Goal: Information Seeking & Learning: Learn about a topic

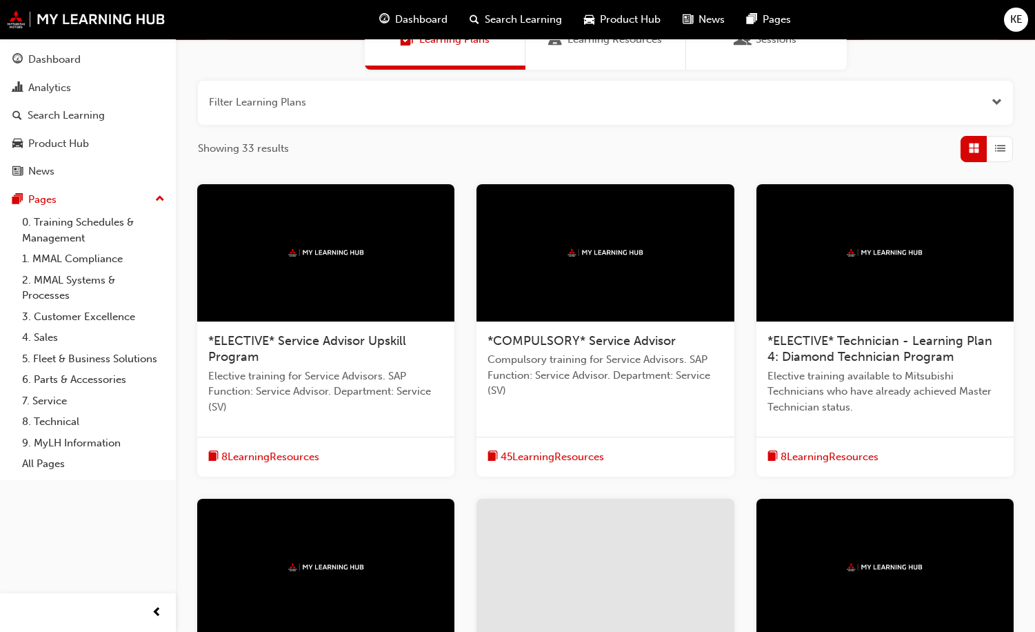
scroll to position [138, 0]
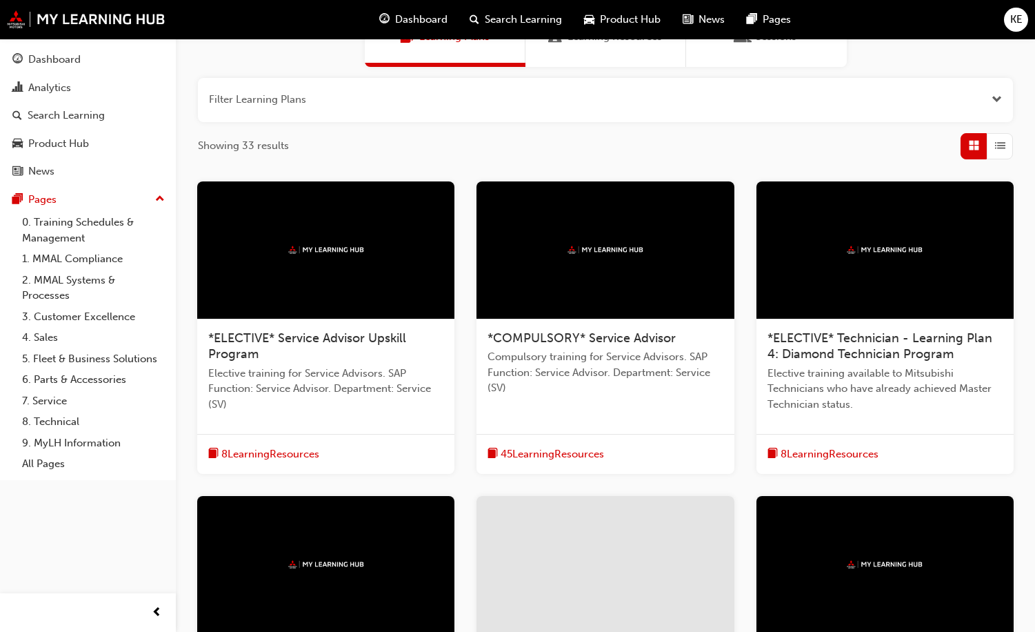
click at [439, 17] on span "Dashboard" at bounding box center [421, 20] width 52 height 16
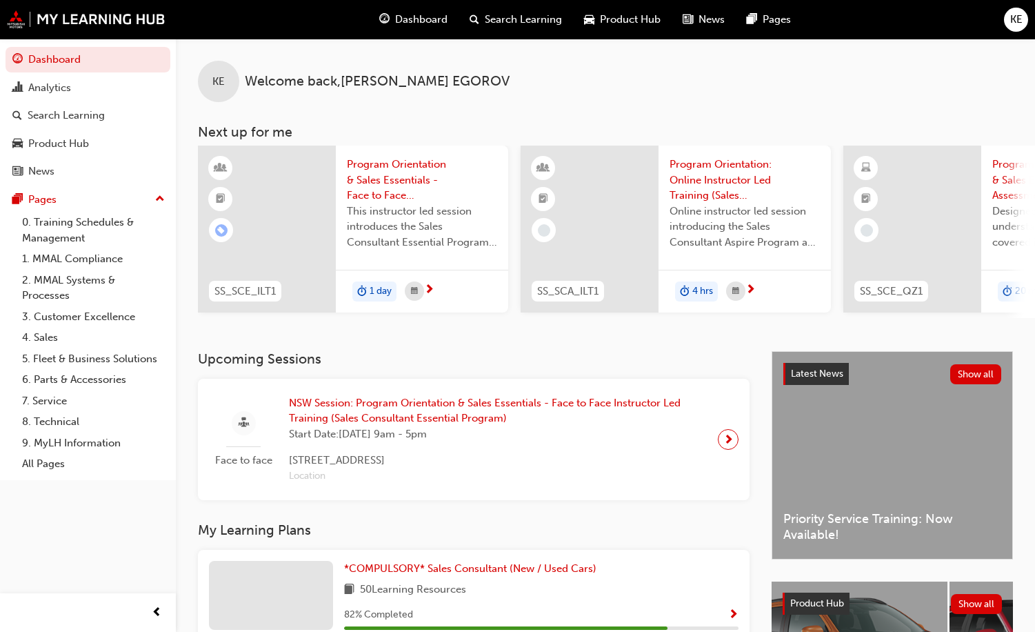
click at [532, 17] on span "Search Learning" at bounding box center [523, 20] width 77 height 16
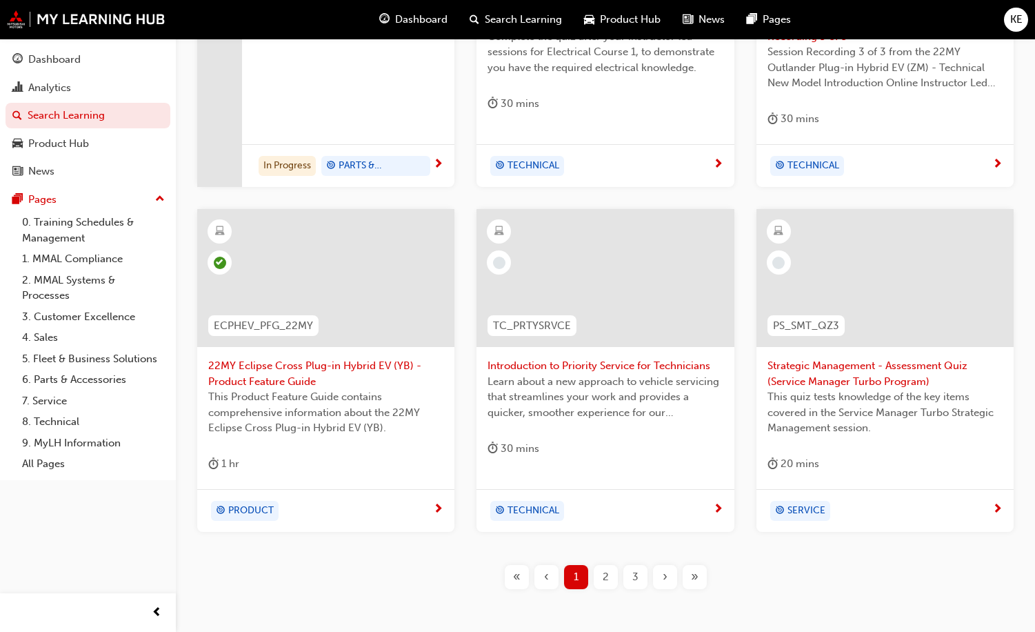
scroll to position [539, 0]
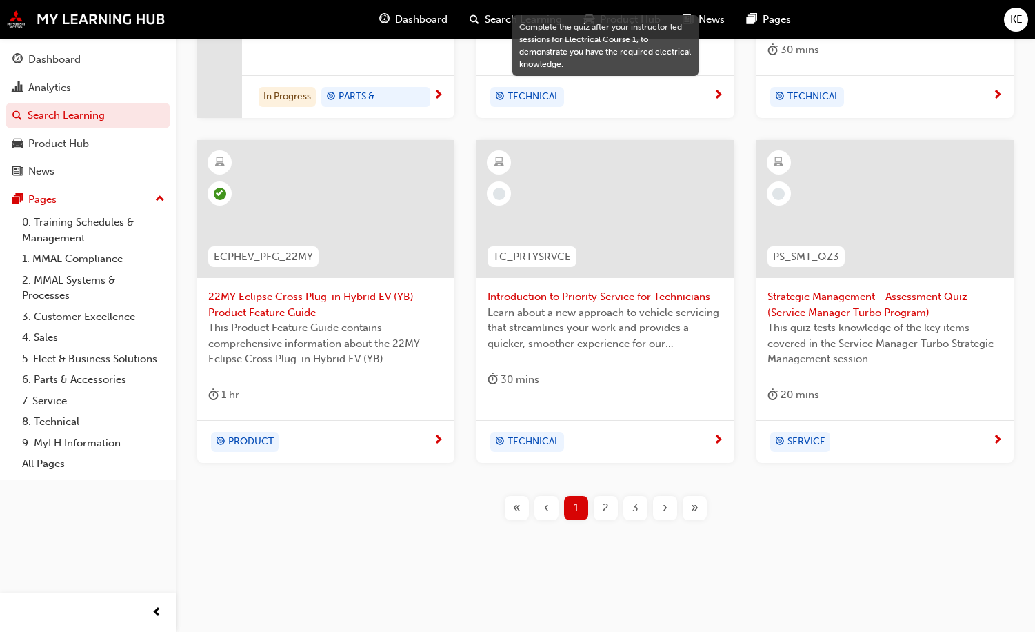
click at [603, 507] on span "2" at bounding box center [606, 508] width 6 height 16
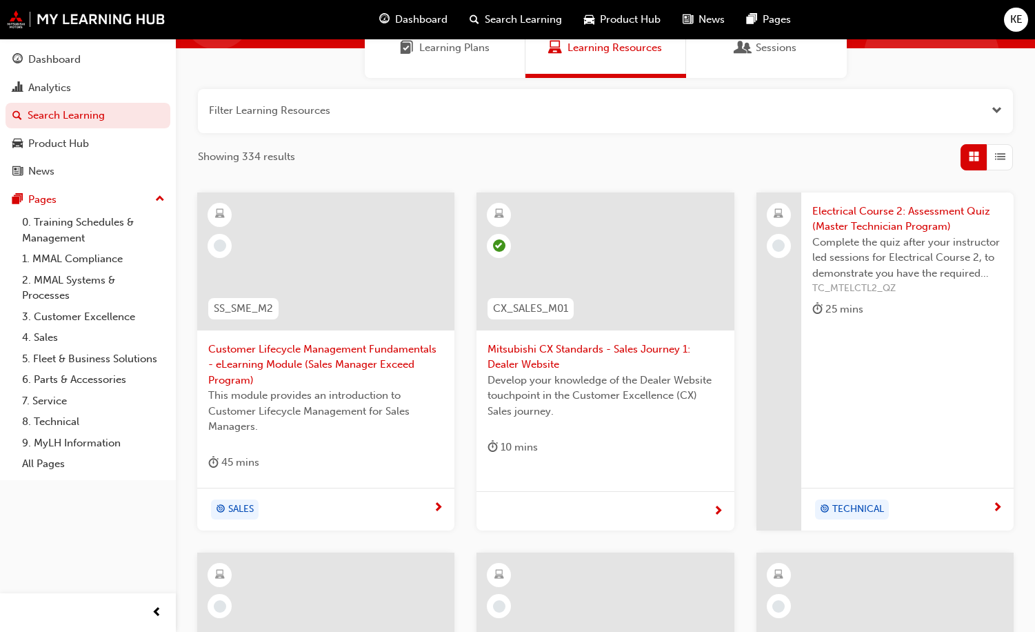
scroll to position [126, 0]
click at [301, 361] on span "Customer Lifecycle Management Fundamentals - eLearning Module (Sales Manager Ex…" at bounding box center [325, 366] width 235 height 47
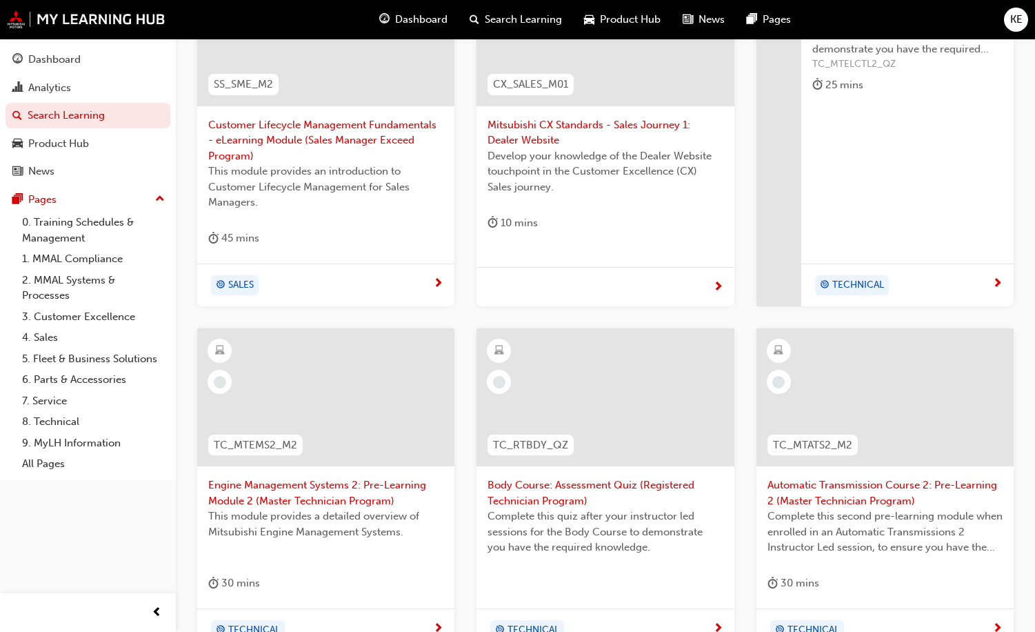
scroll to position [539, 0]
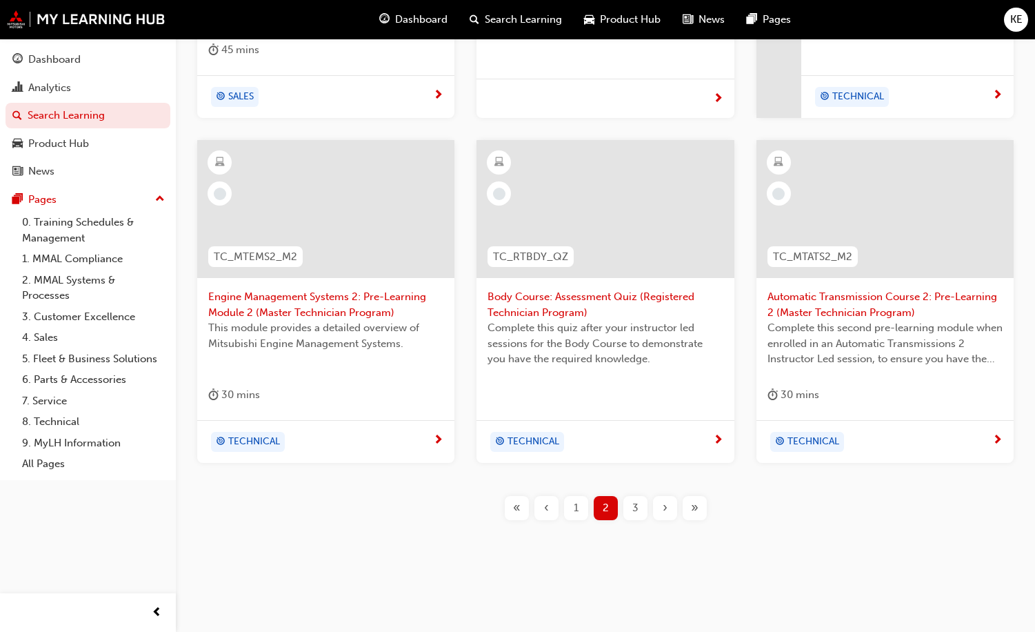
click at [637, 509] on span "3" at bounding box center [635, 508] width 6 height 16
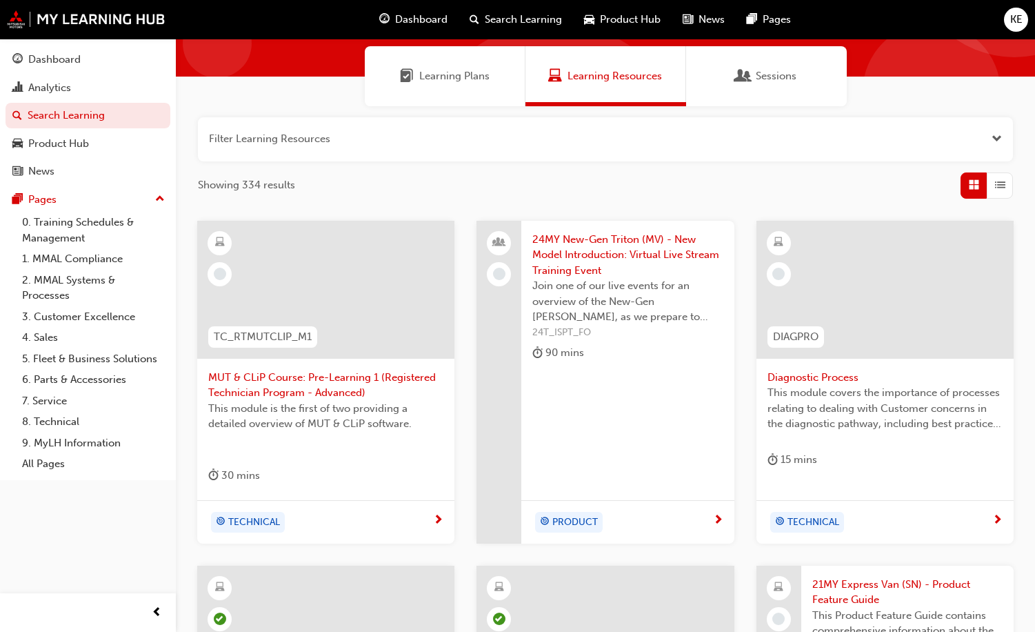
scroll to position [94, 0]
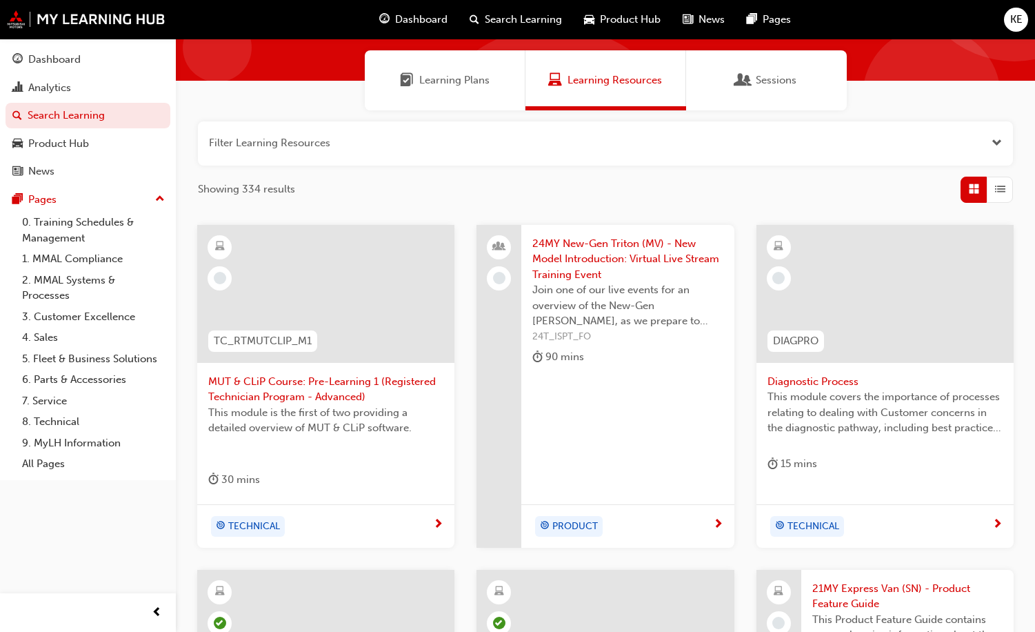
click at [581, 528] on span "PRODUCT" at bounding box center [575, 527] width 46 height 16
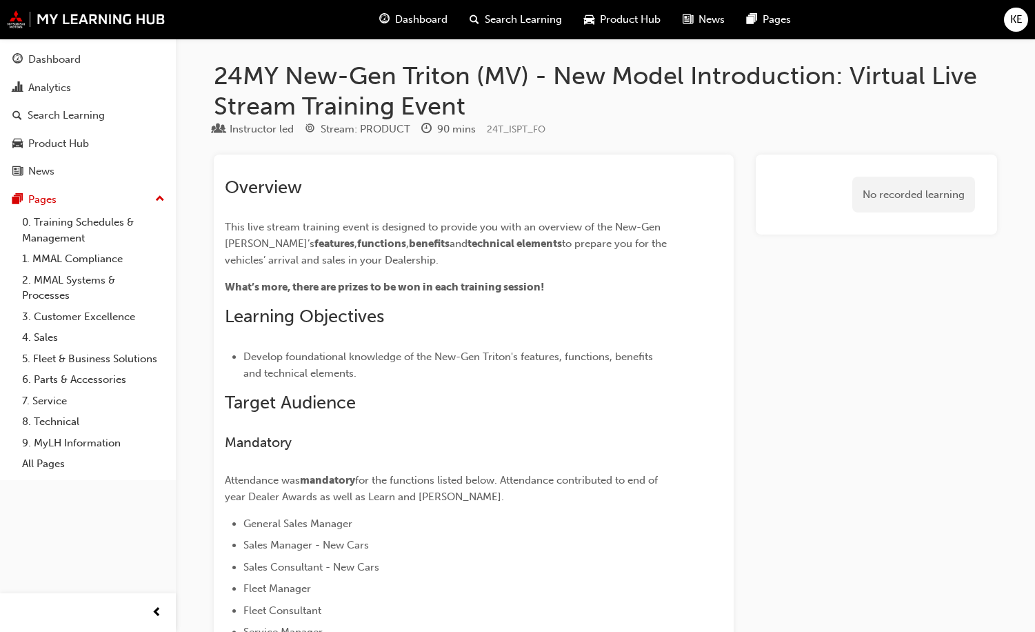
scroll to position [94, 0]
